Goal: Obtain resource: Obtain resource

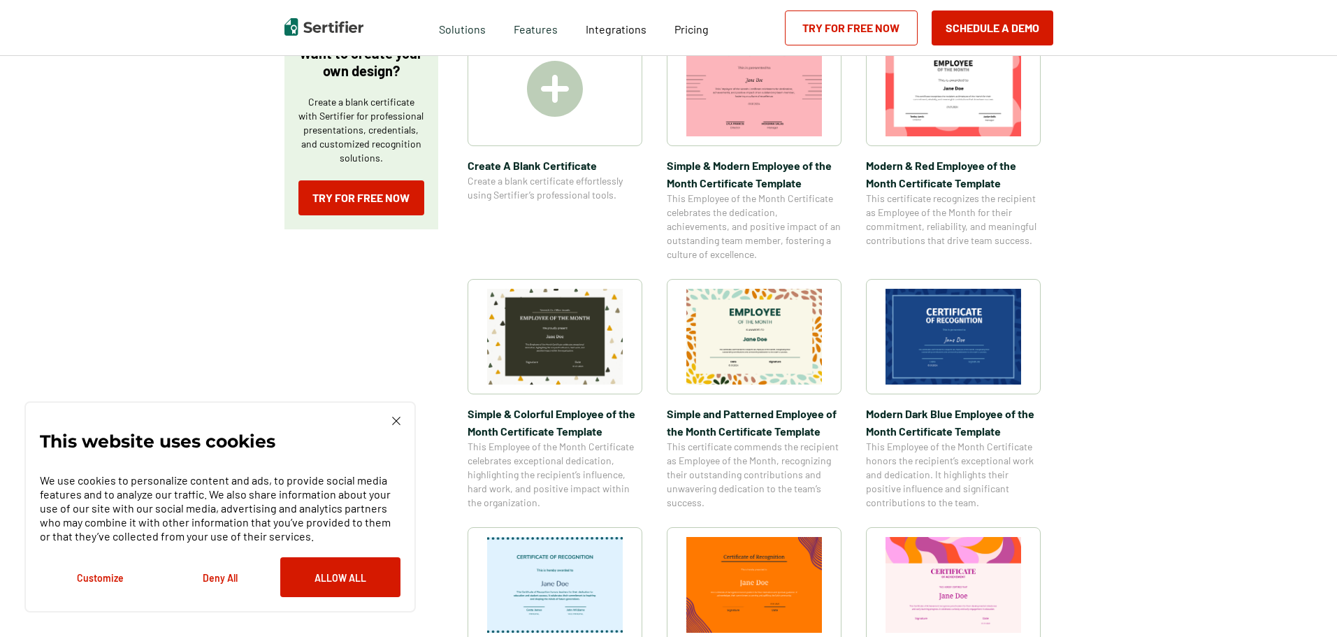
scroll to position [280, 0]
click at [401, 419] on div "This website uses cookies We use cookies to personalize content and ads, to pro…" at bounding box center [219, 506] width 391 height 211
click at [396, 419] on img at bounding box center [396, 421] width 8 height 8
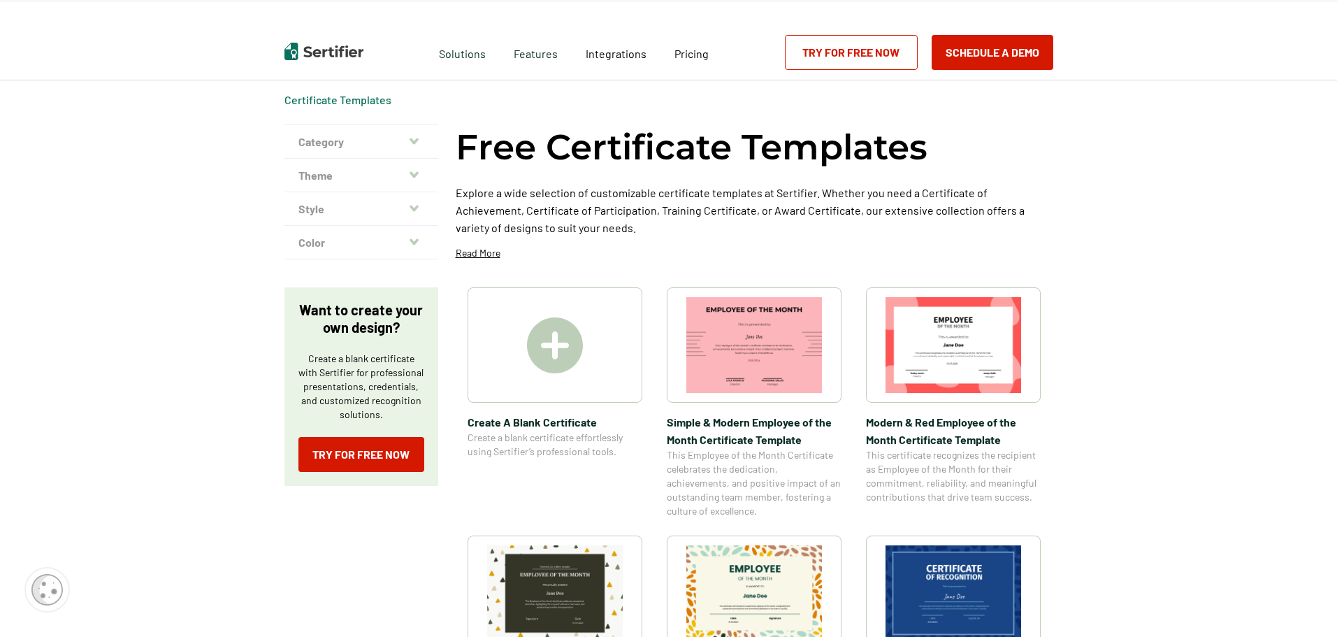
scroll to position [0, 0]
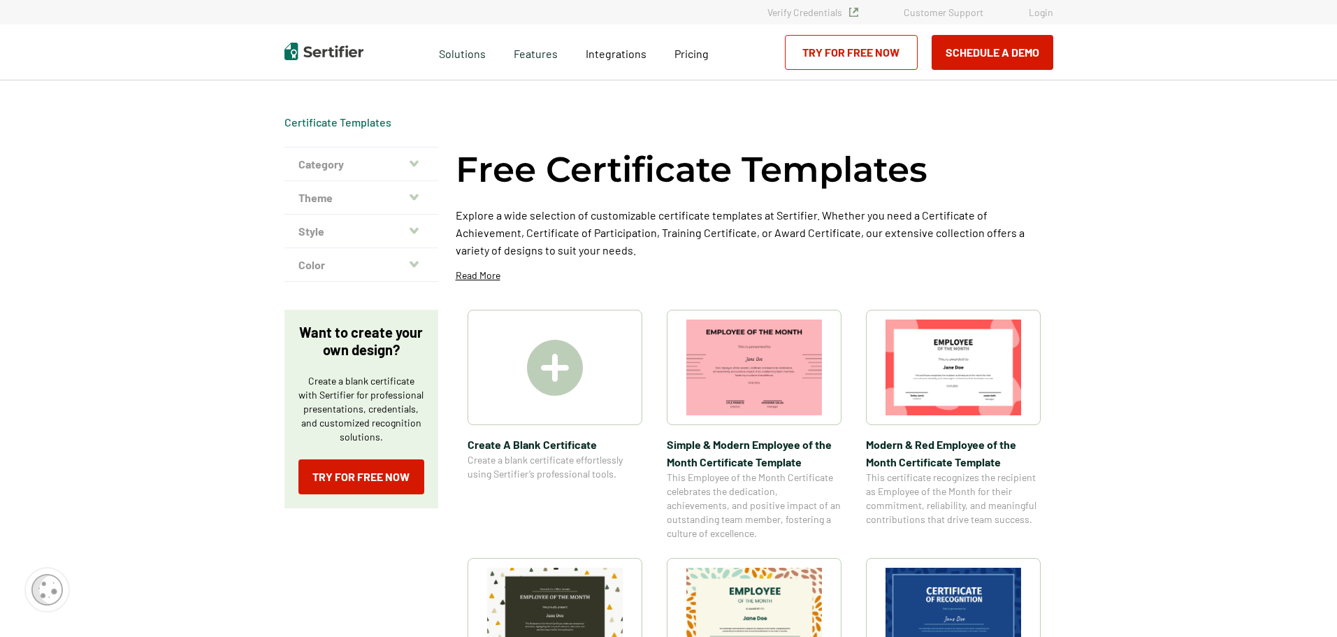
click at [408, 166] on button "Category" at bounding box center [362, 165] width 154 height 34
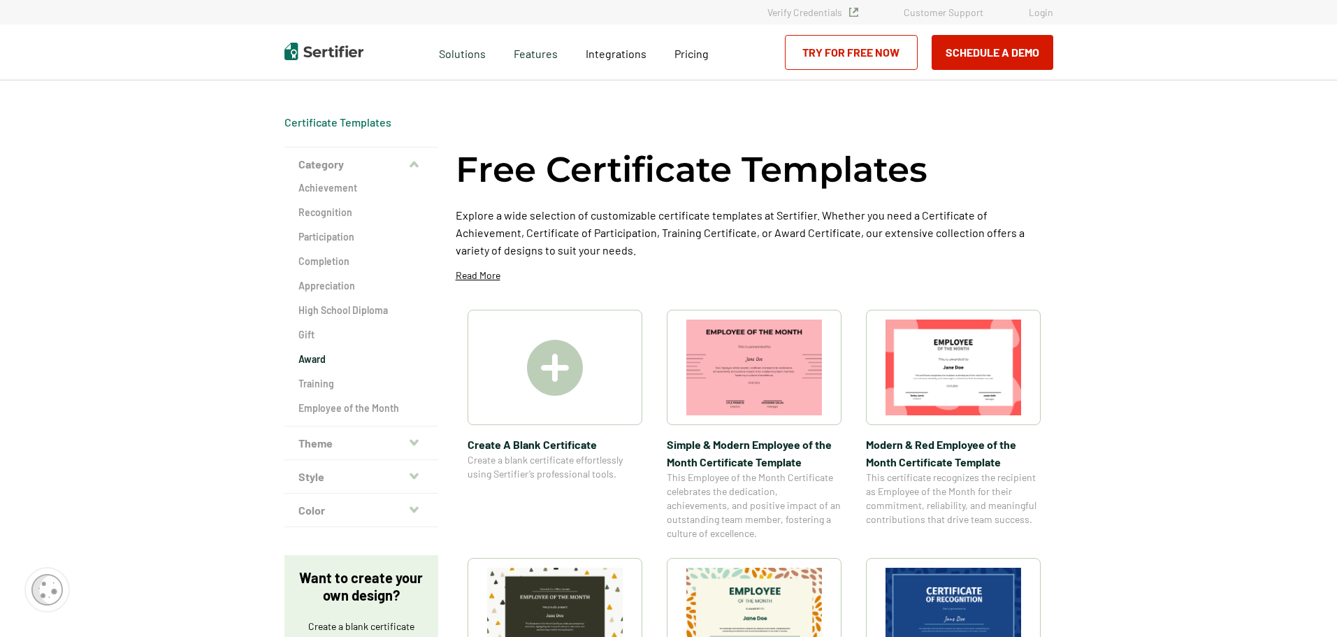
click at [330, 355] on h2 "Award" at bounding box center [361, 359] width 126 height 14
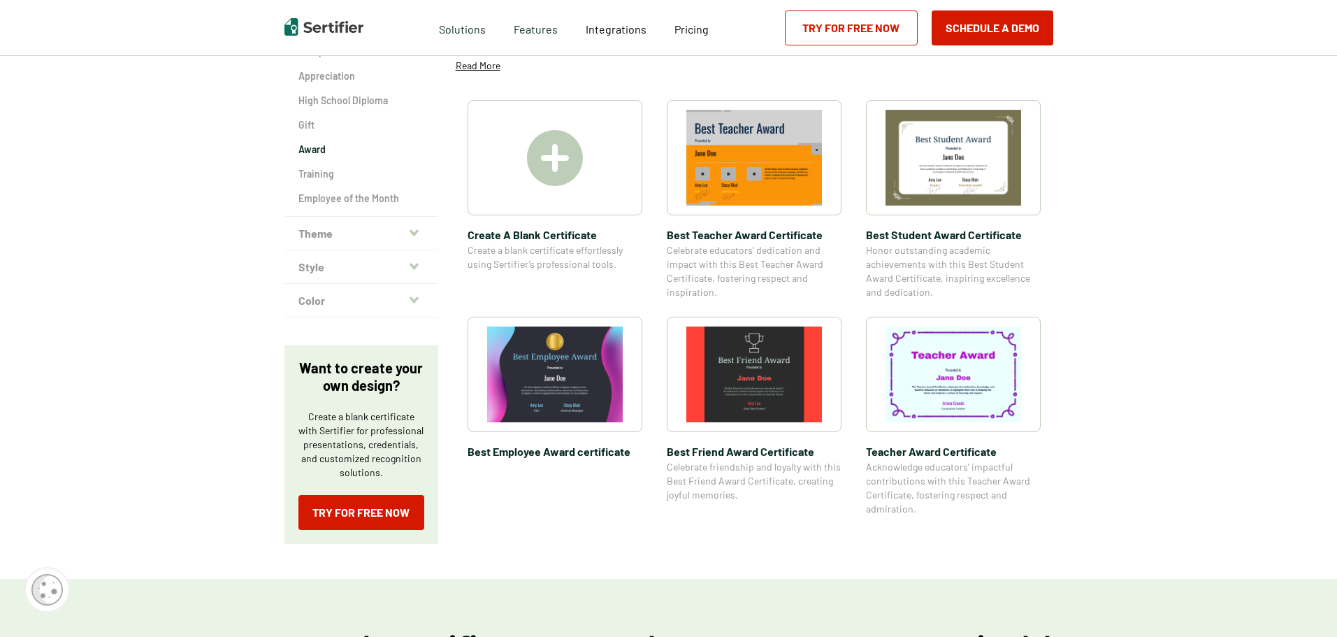
scroll to position [140, 0]
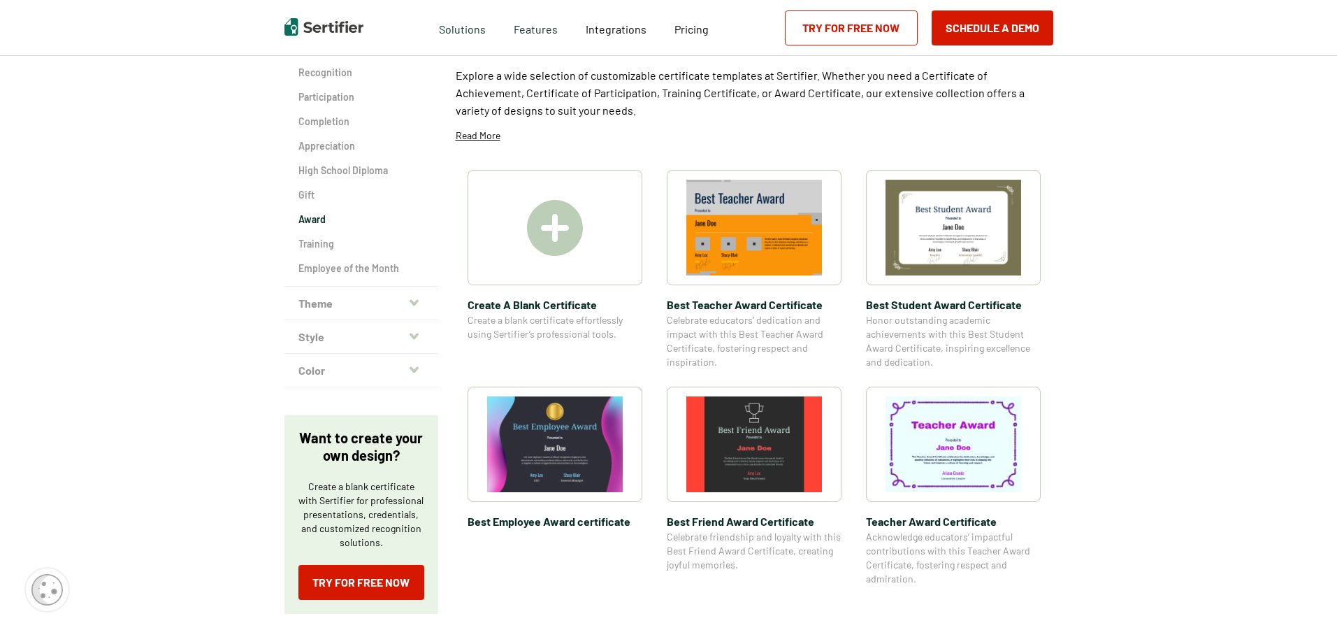
click at [415, 302] on icon "button" at bounding box center [414, 302] width 9 height 11
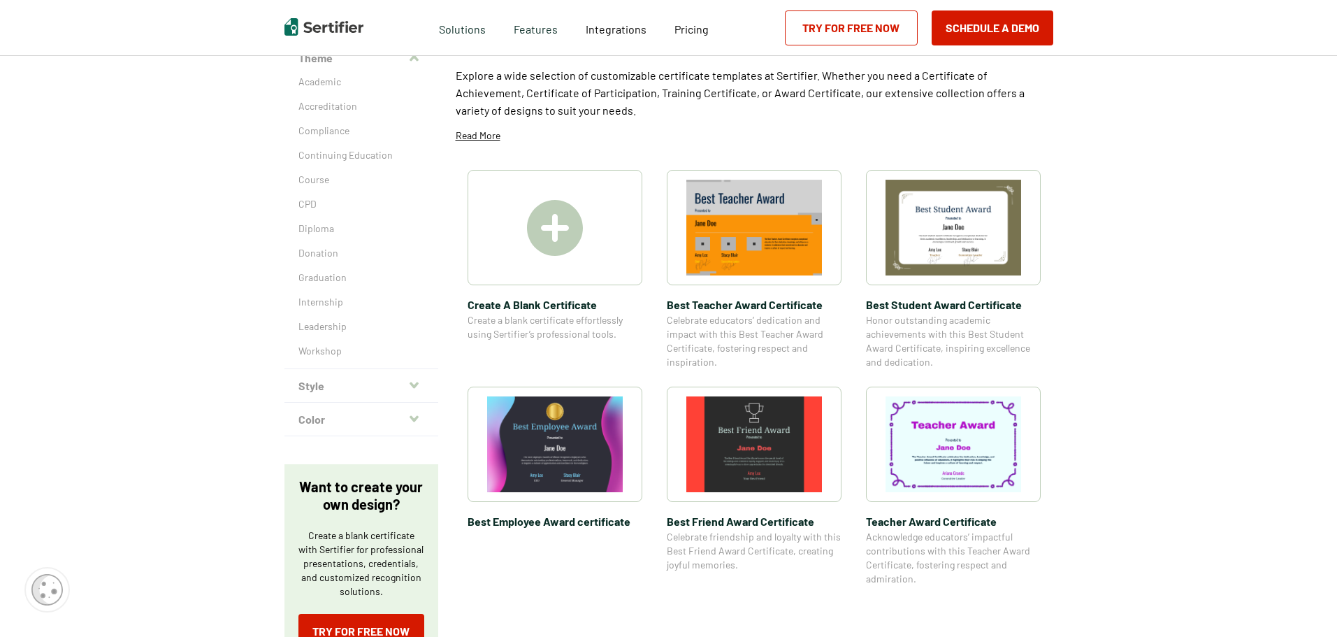
click at [419, 382] on icon "button" at bounding box center [414, 385] width 9 height 11
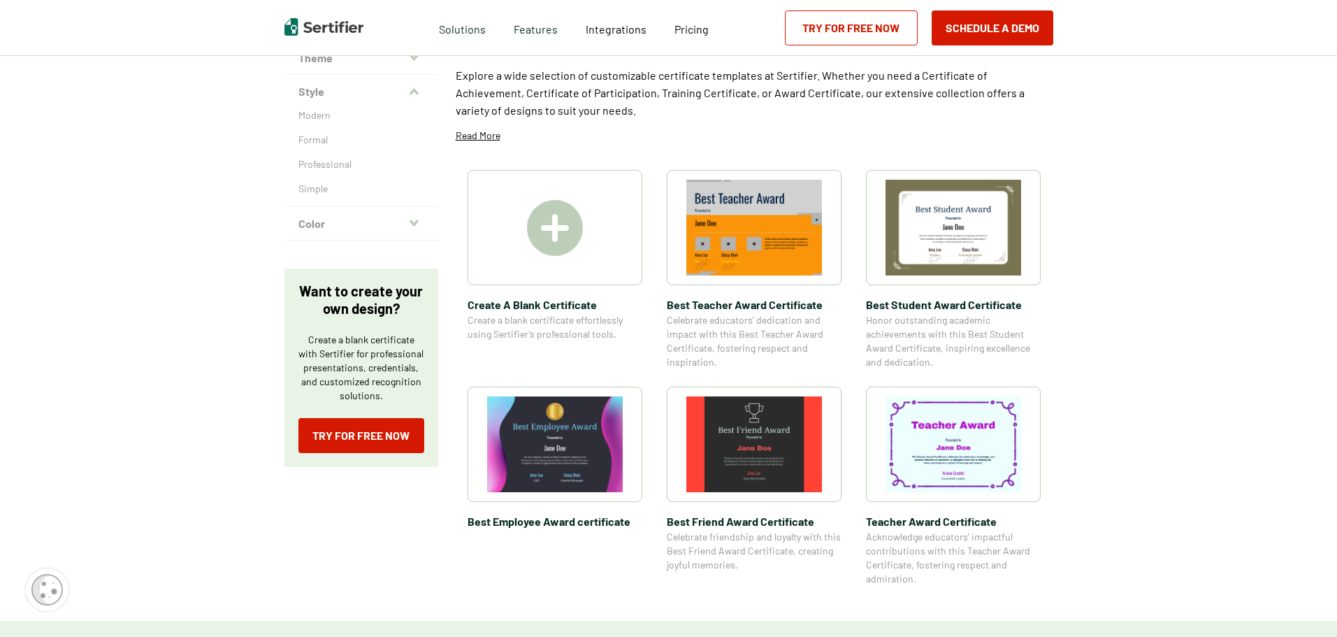
scroll to position [0, 0]
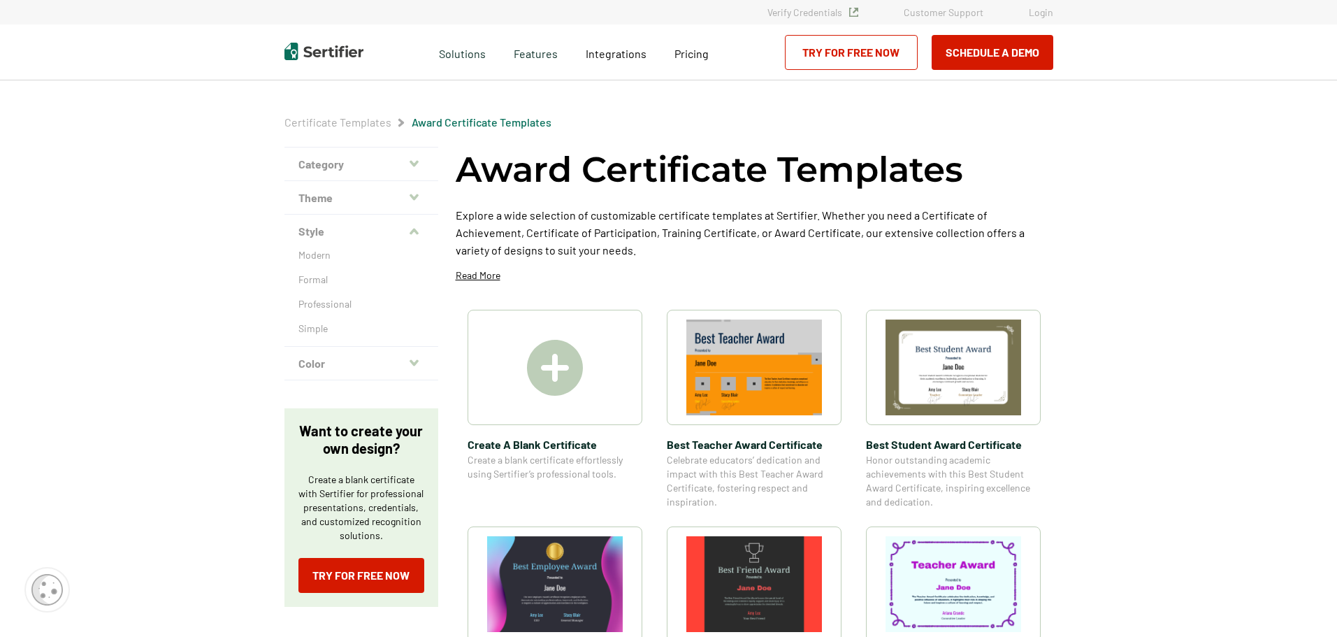
click at [567, 373] on img at bounding box center [555, 368] width 56 height 56
click at [563, 364] on img at bounding box center [555, 368] width 56 height 56
click at [945, 368] on img at bounding box center [954, 367] width 136 height 96
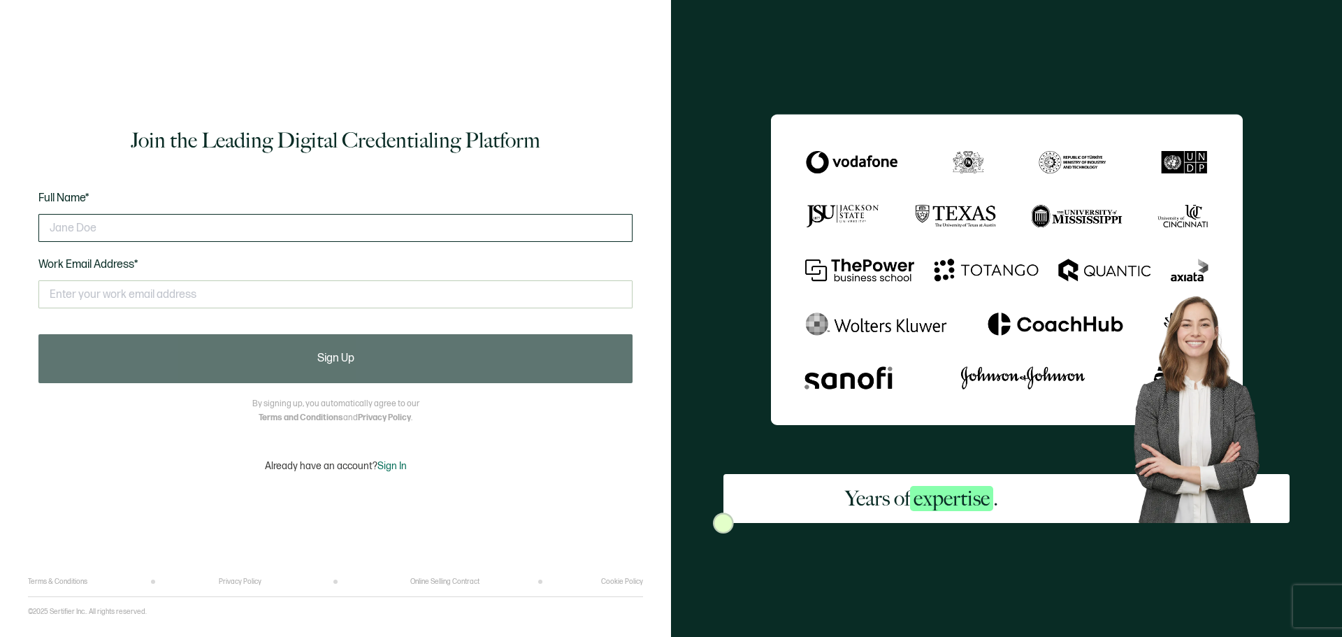
click at [463, 230] on input "text" at bounding box center [335, 228] width 594 height 28
